Goal: Navigation & Orientation: Find specific page/section

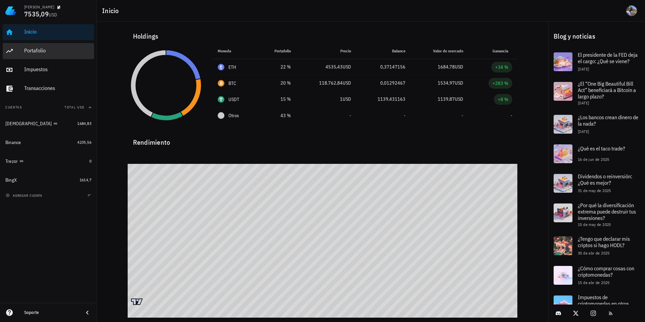
click at [45, 49] on div "Portafolio" at bounding box center [57, 50] width 67 height 6
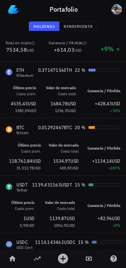
scroll to position [19, 0]
